Goal: Task Accomplishment & Management: Complete application form

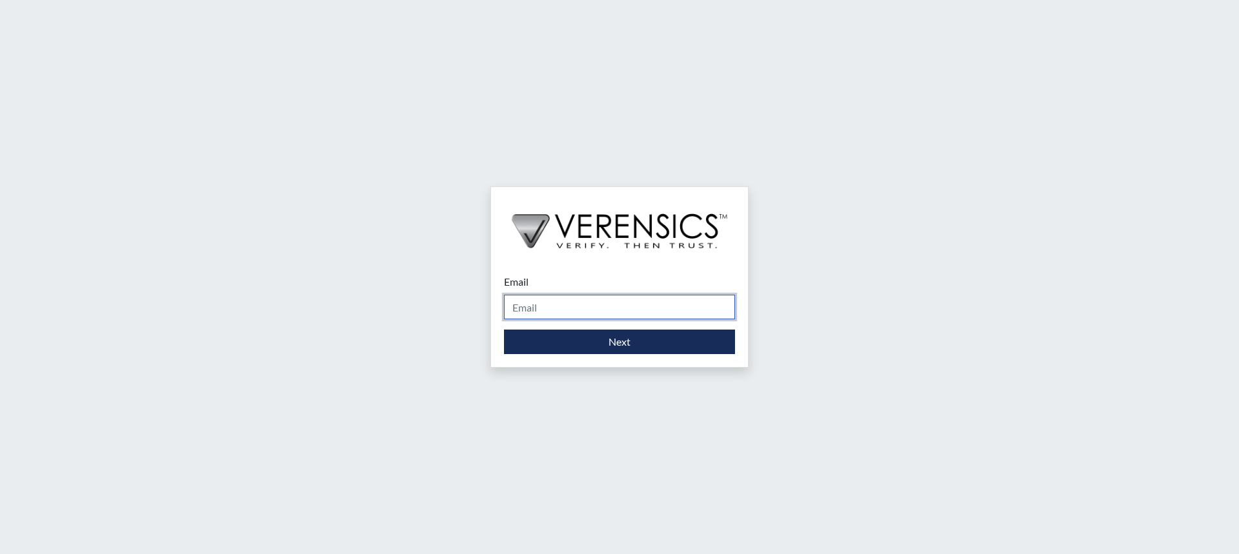
click at [590, 301] on input "Email" at bounding box center [619, 307] width 231 height 25
type input "[PERSON_NAME][EMAIL_ADDRESS][PERSON_NAME][DOMAIN_NAME]"
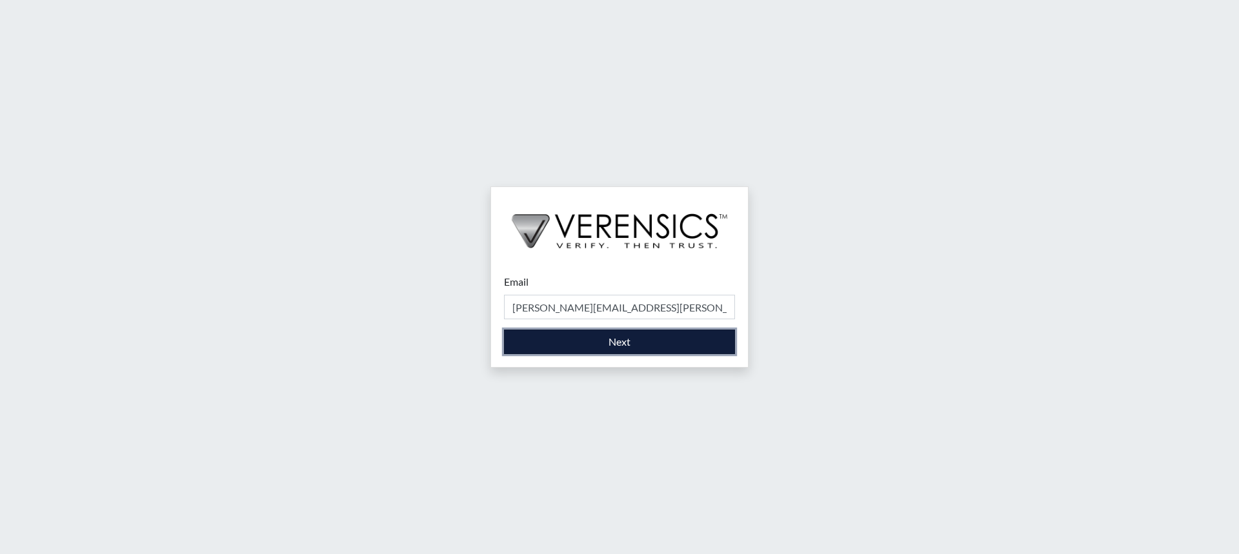
click at [627, 344] on button "Next" at bounding box center [619, 342] width 231 height 25
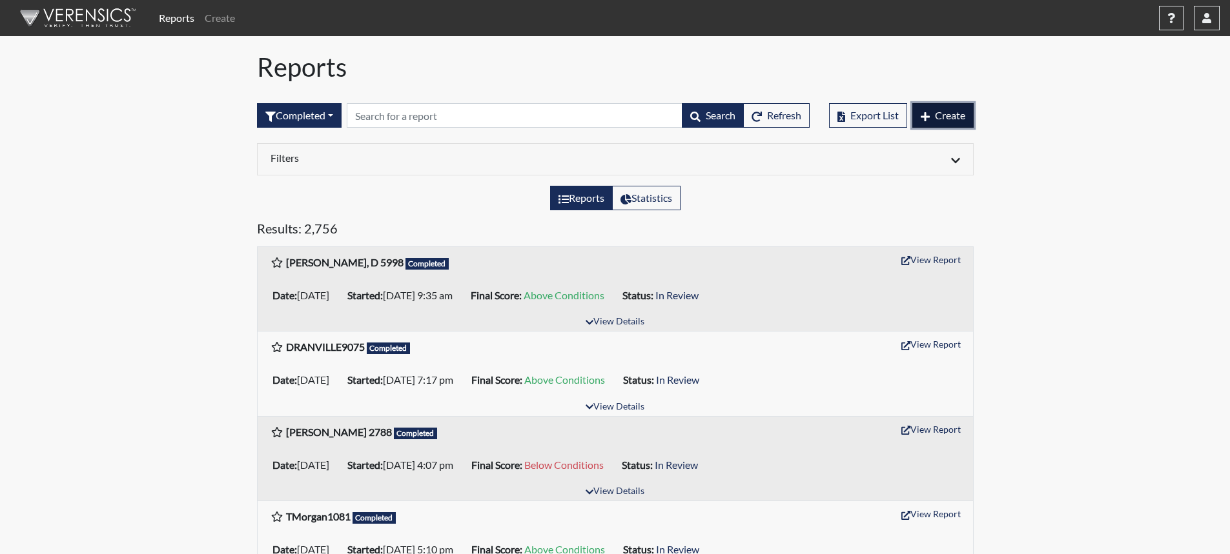
click at [940, 112] on span "Create" at bounding box center [950, 115] width 30 height 12
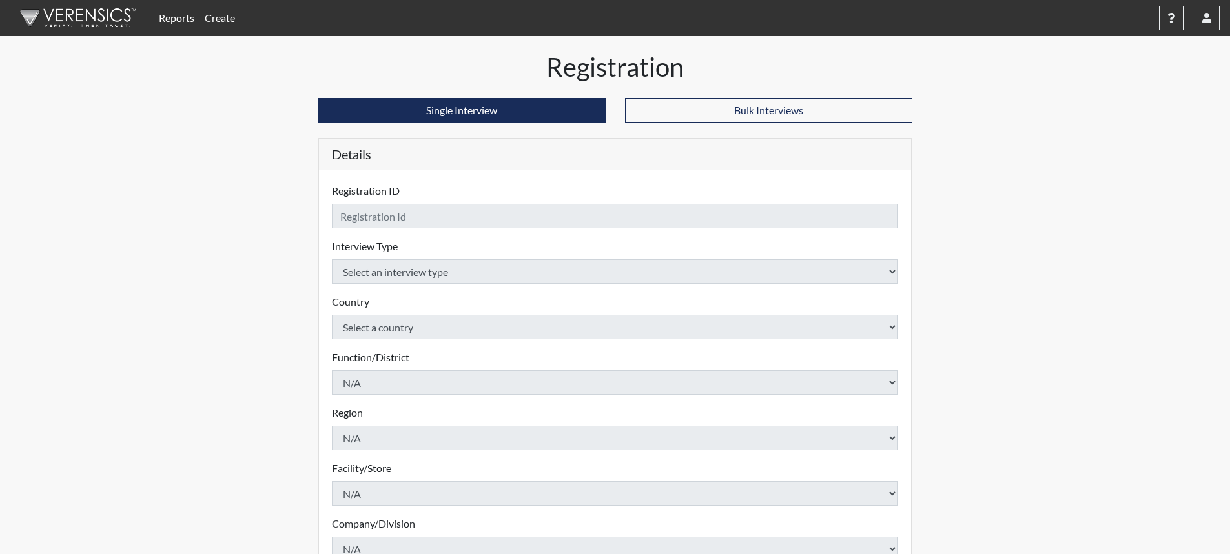
checkbox input "true"
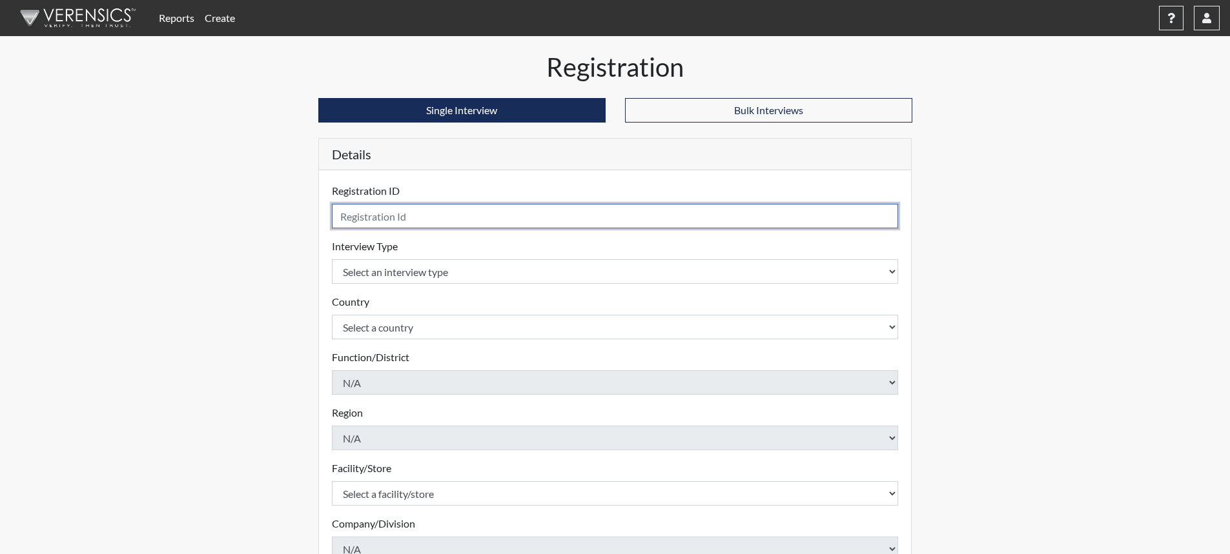
click at [568, 218] on input "text" at bounding box center [615, 216] width 567 height 25
type input "m"
type input "MWhite05254"
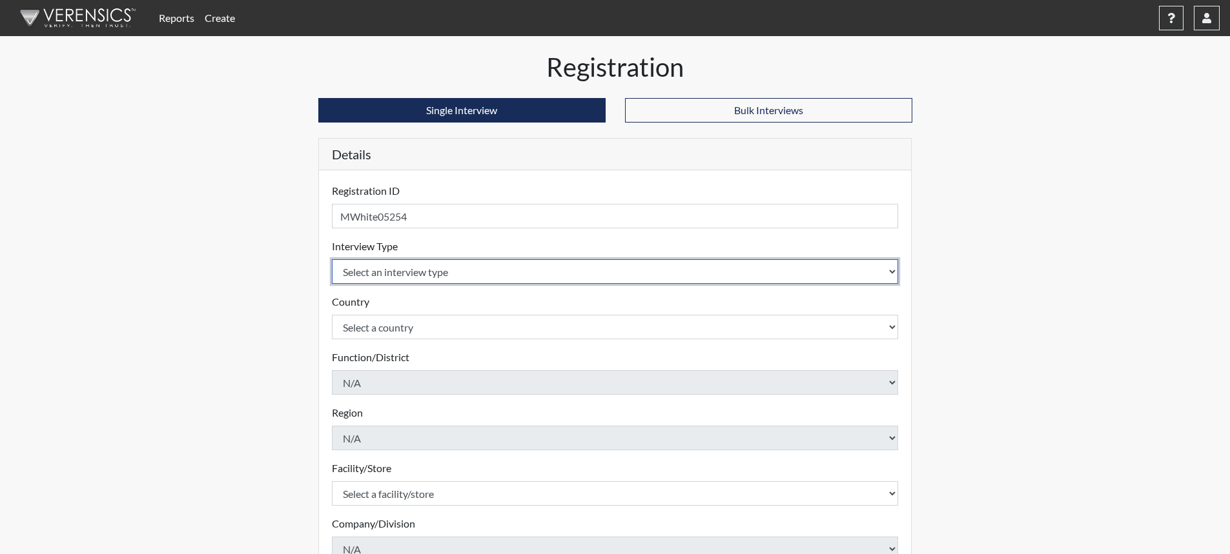
click at [891, 270] on select "Select an interview type Corrections Pre-Employment" at bounding box center [615, 271] width 567 height 25
select select "ff733e93-e1bf-11ea-9c9f-0eff0cf7eb8f"
click at [332, 259] on select "Select an interview type Corrections Pre-Employment" at bounding box center [615, 271] width 567 height 25
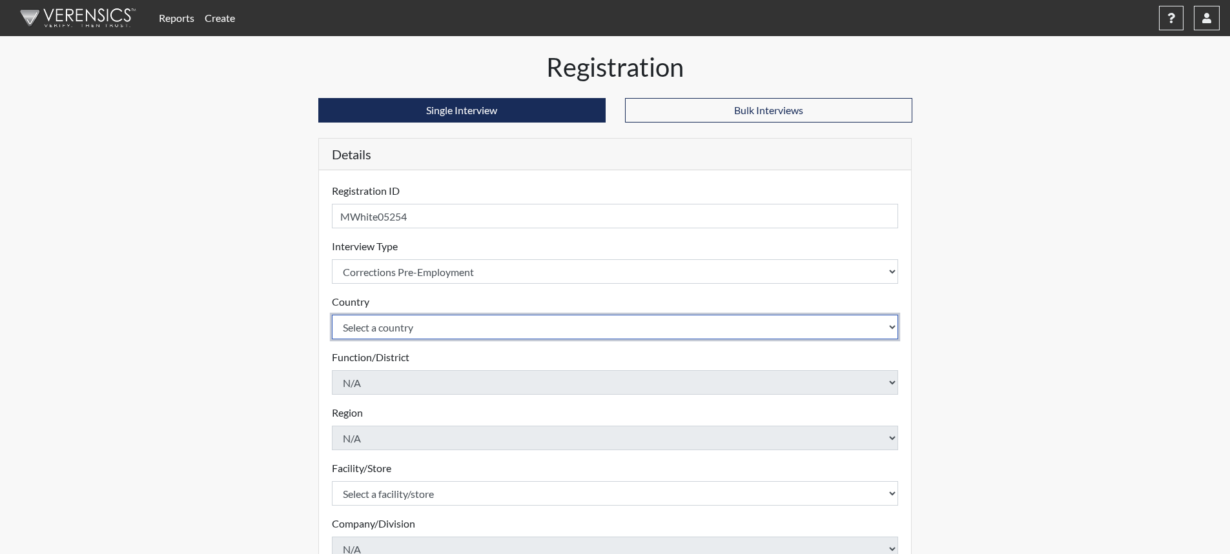
click at [893, 329] on select "Select a country [GEOGRAPHIC_DATA] [GEOGRAPHIC_DATA]" at bounding box center [615, 327] width 567 height 25
select select "united-states-of-[GEOGRAPHIC_DATA]"
click at [332, 315] on select "Select a country [GEOGRAPHIC_DATA] [GEOGRAPHIC_DATA]" at bounding box center [615, 327] width 567 height 25
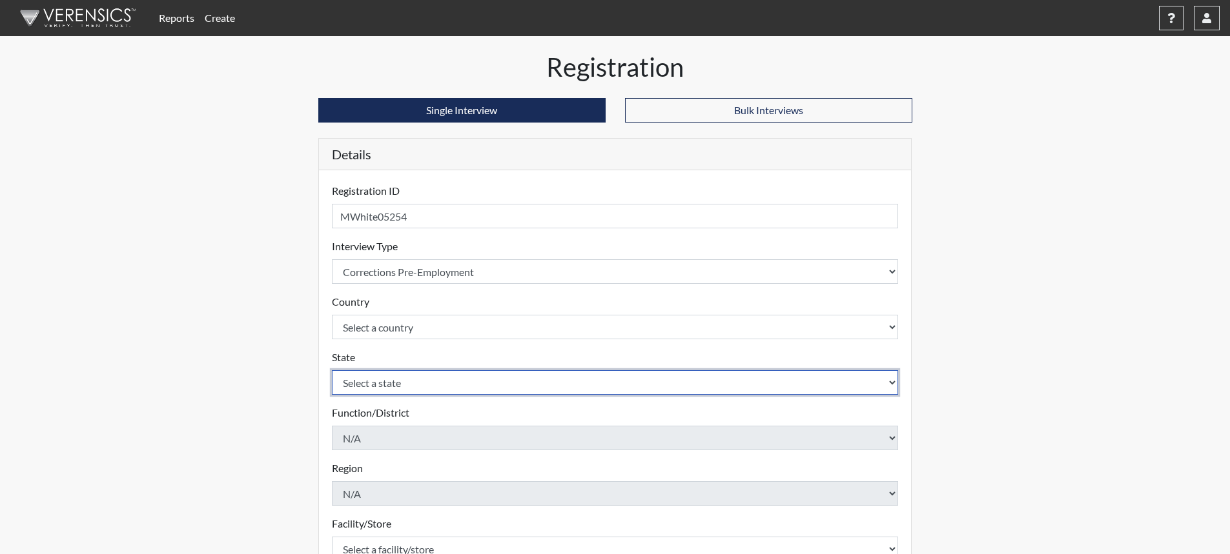
click at [684, 381] on select "Select a state [US_STATE] [US_STATE] [US_STATE] [US_STATE] [US_STATE] [US_STATE…" at bounding box center [615, 382] width 567 height 25
select select "SC"
click at [332, 370] on select "Select a state [US_STATE] [US_STATE] [US_STATE] [US_STATE] [US_STATE] [US_STATE…" at bounding box center [615, 382] width 567 height 25
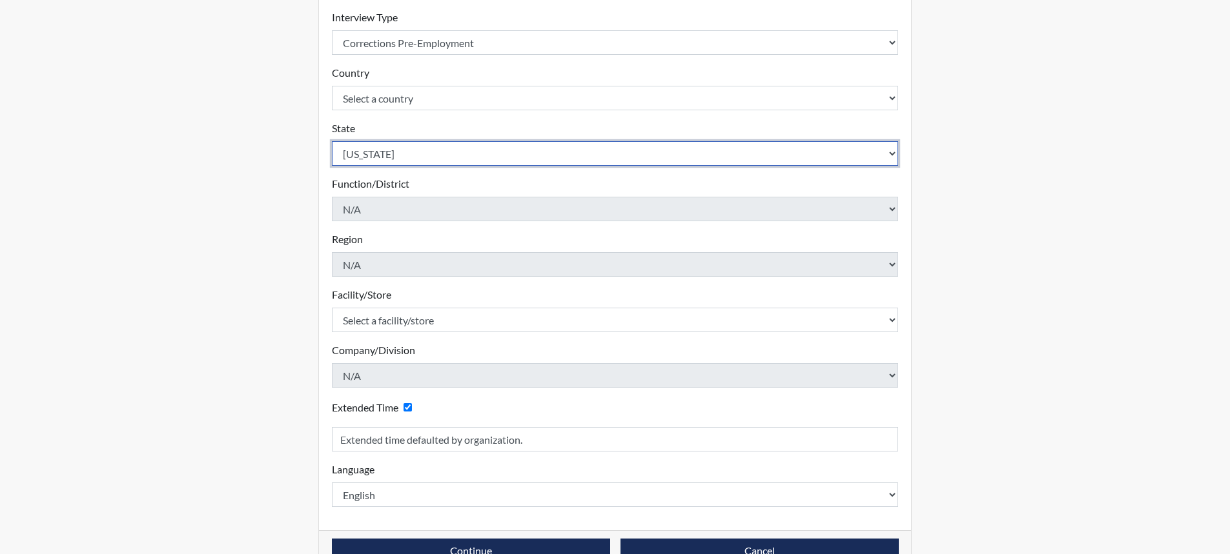
scroll to position [258, 0]
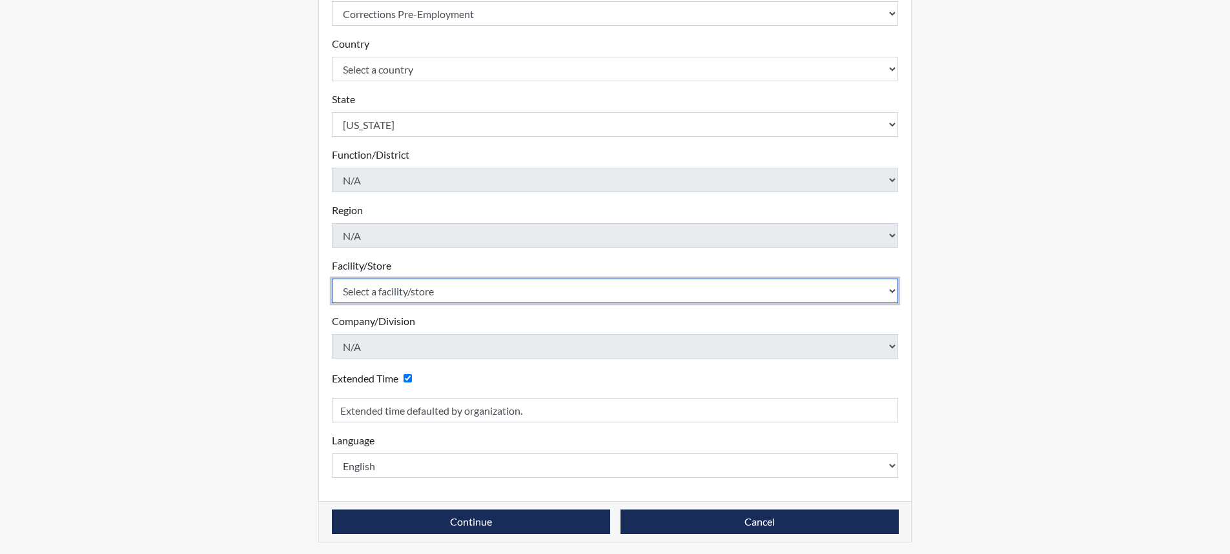
click at [411, 294] on select "Select a facility/store [GEOGRAPHIC_DATA] CI Broad River CI [PERSON_NAME] CI Di…" at bounding box center [615, 291] width 567 height 25
select select "68c6484d-7045-44f4-9706-2efe83c0aede"
click at [332, 279] on select "Select a facility/store [GEOGRAPHIC_DATA] CI Broad River CI [PERSON_NAME] CI Di…" at bounding box center [615, 291] width 567 height 25
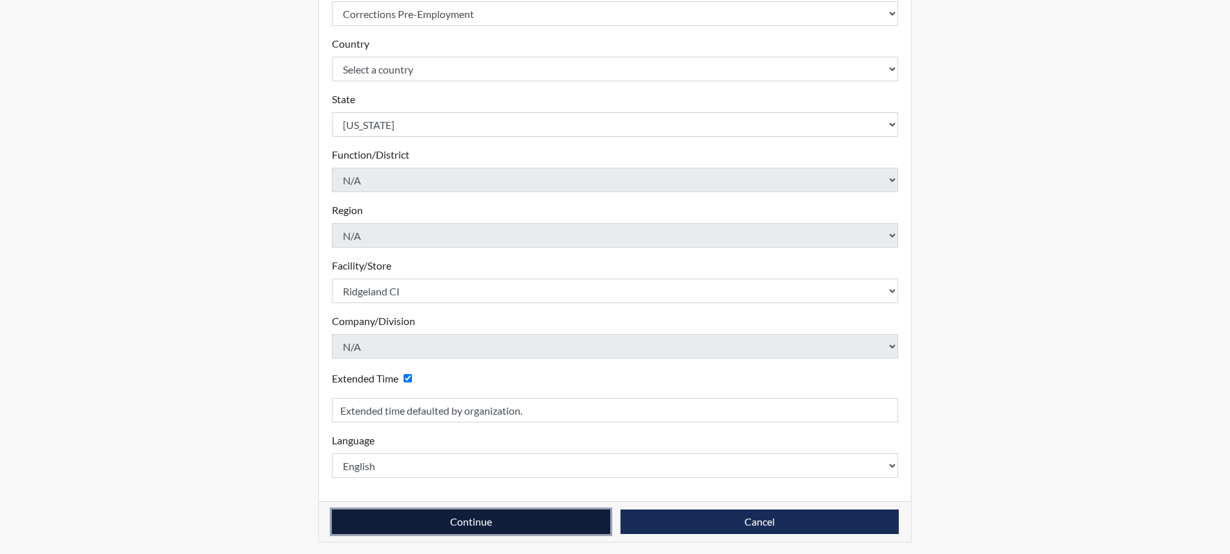
click at [491, 518] on button "Continue" at bounding box center [471, 522] width 278 height 25
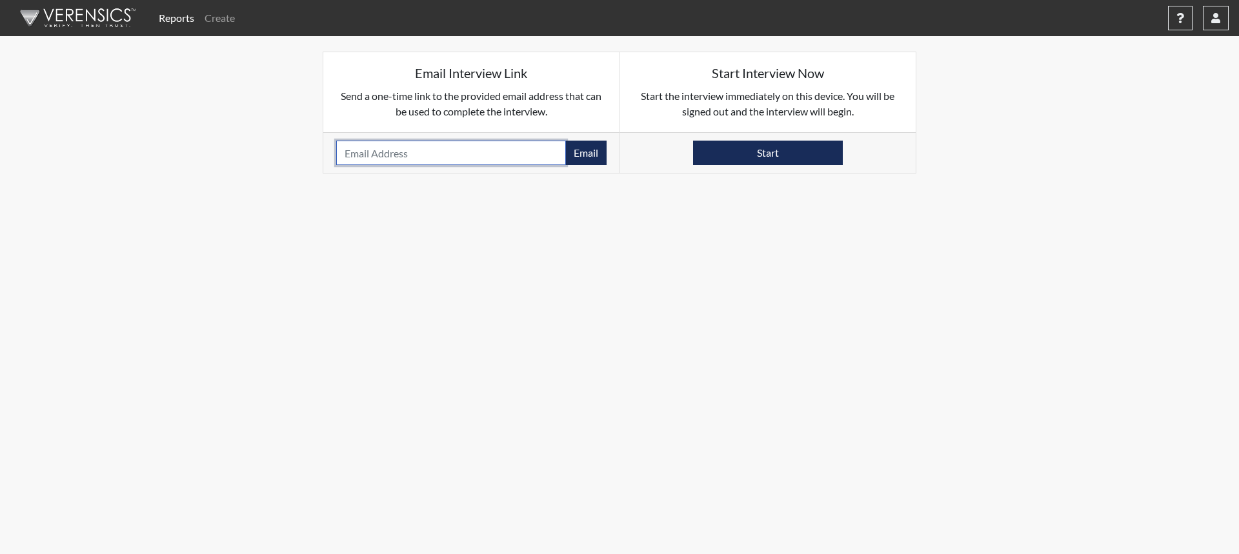
click at [441, 158] on input "email" at bounding box center [451, 153] width 230 height 25
type input "[EMAIL_ADDRESS][DOMAIN_NAME]"
click at [577, 152] on button "Email" at bounding box center [585, 153] width 41 height 25
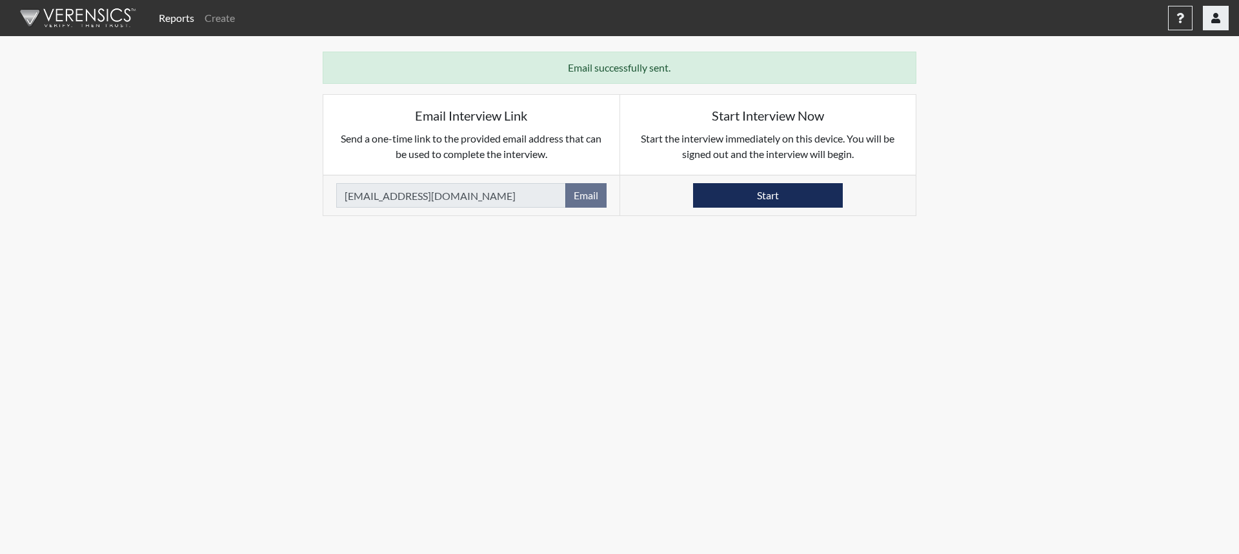
click at [1223, 22] on button "button" at bounding box center [1216, 18] width 26 height 25
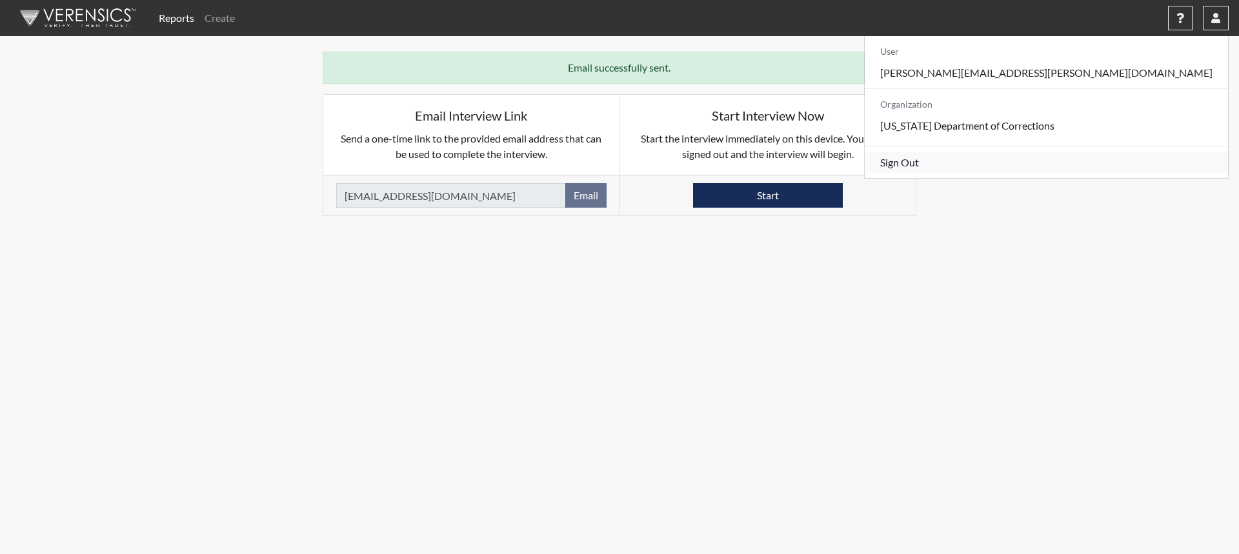
click at [1126, 173] on link "Sign Out" at bounding box center [1046, 162] width 363 height 21
